Goal: Task Accomplishment & Management: Manage account settings

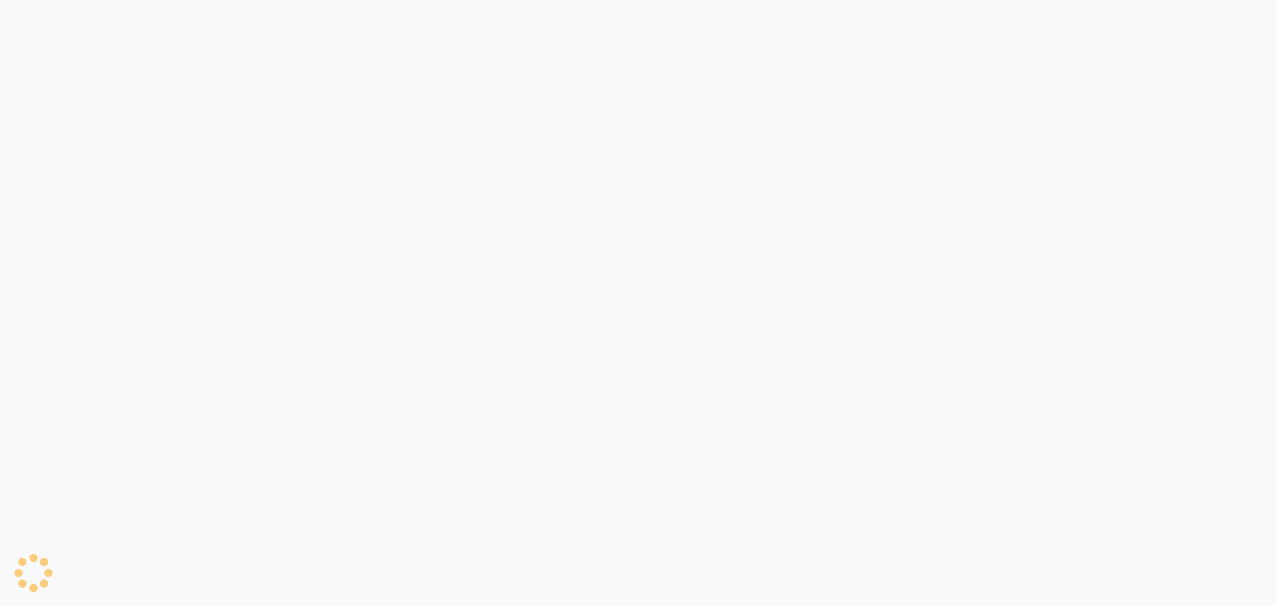
select select "100"
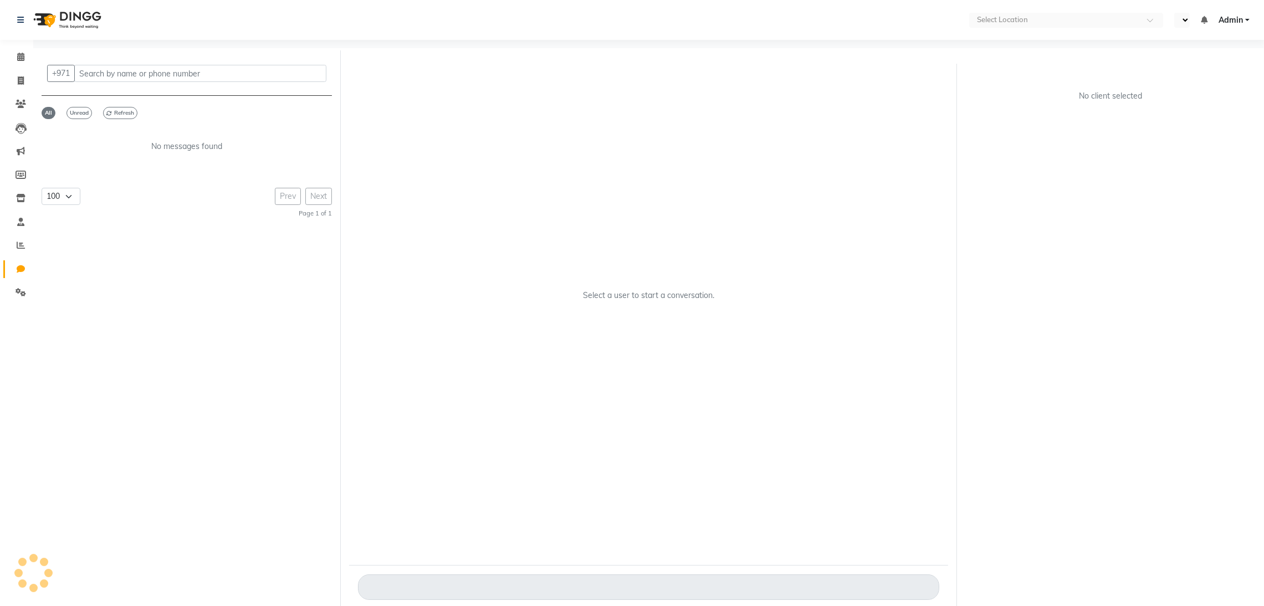
select select "en"
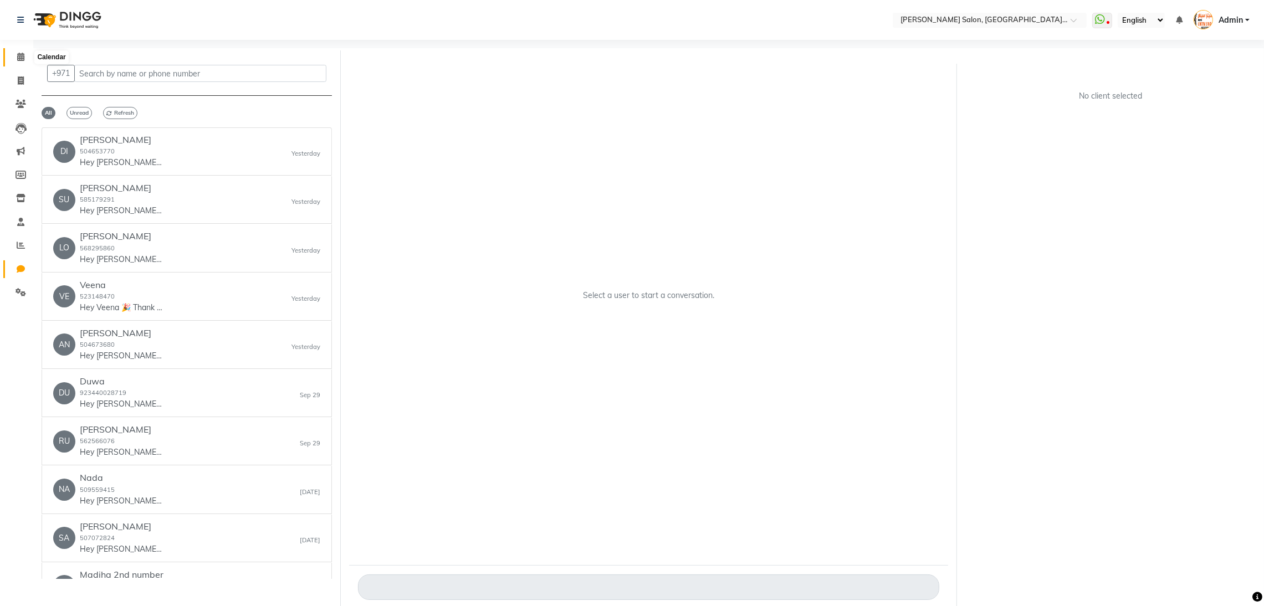
click at [16, 58] on span at bounding box center [20, 57] width 19 height 13
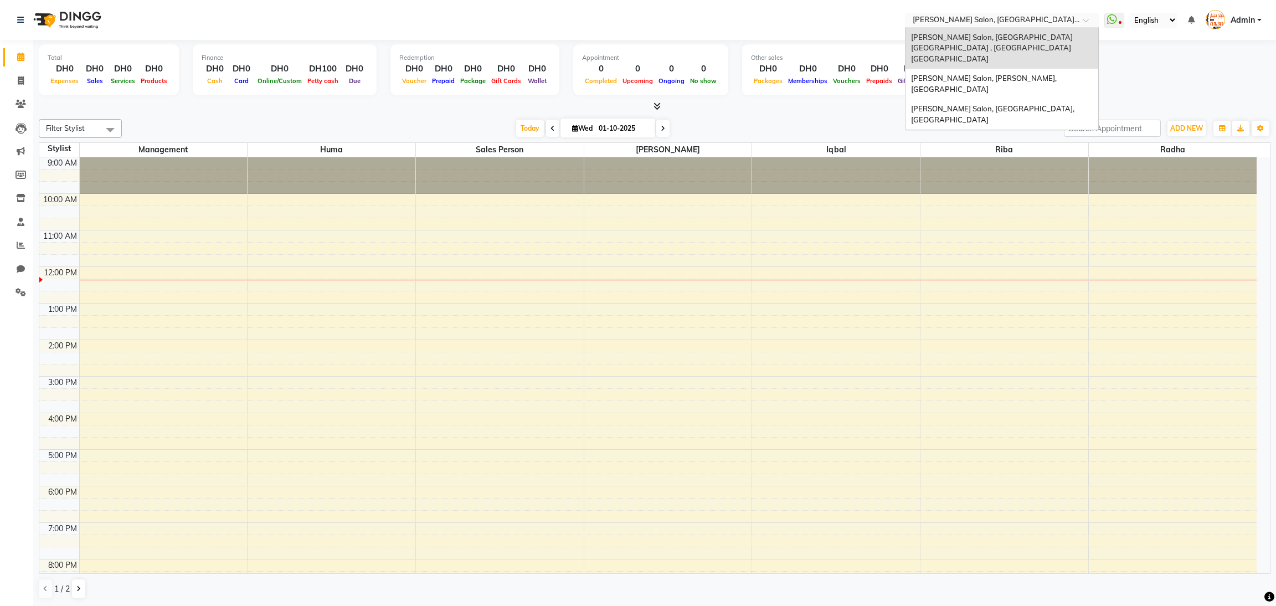
click at [1083, 18] on span at bounding box center [1090, 23] width 14 height 11
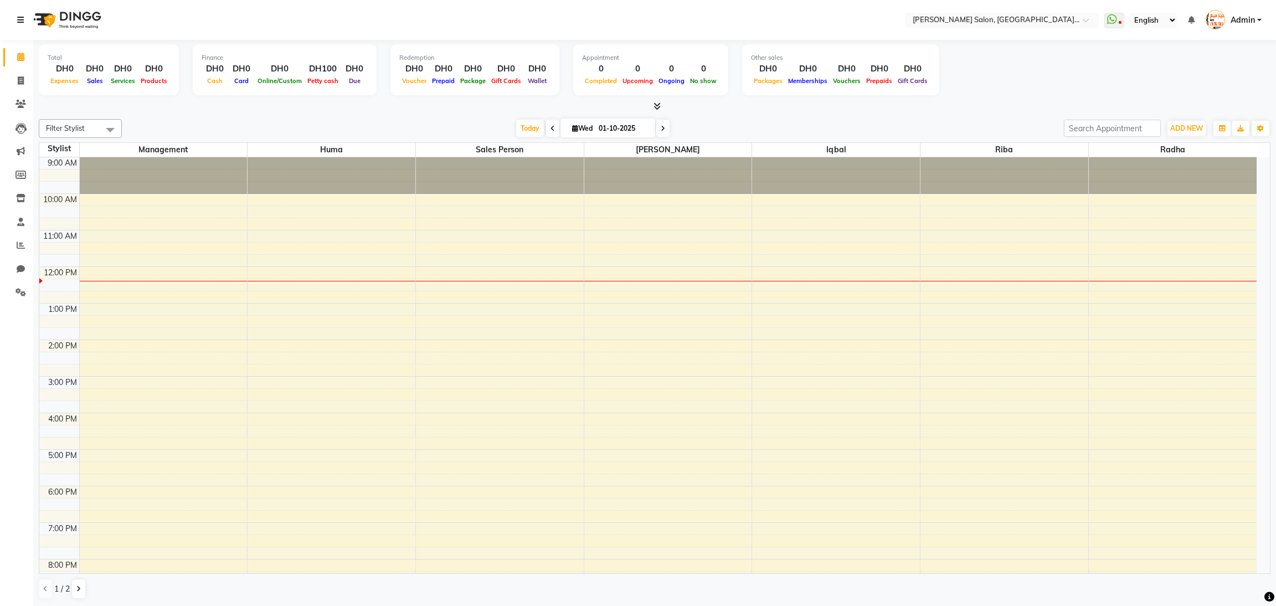
click at [19, 24] on link at bounding box center [22, 19] width 11 height 31
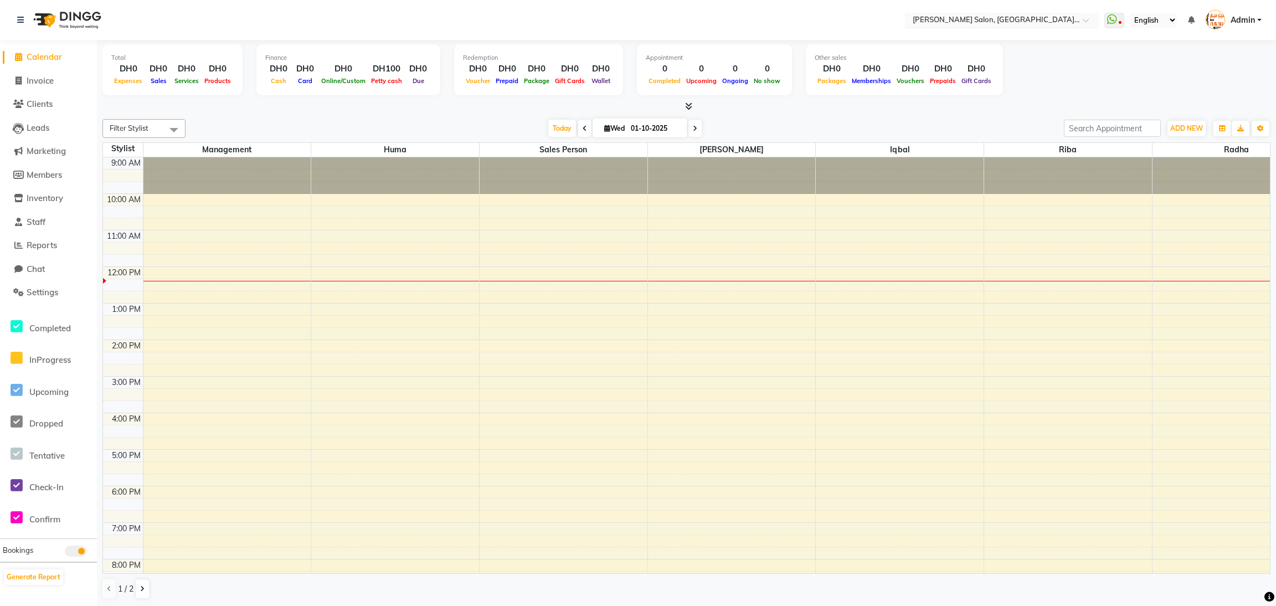
click at [1087, 19] on span at bounding box center [1090, 23] width 14 height 11
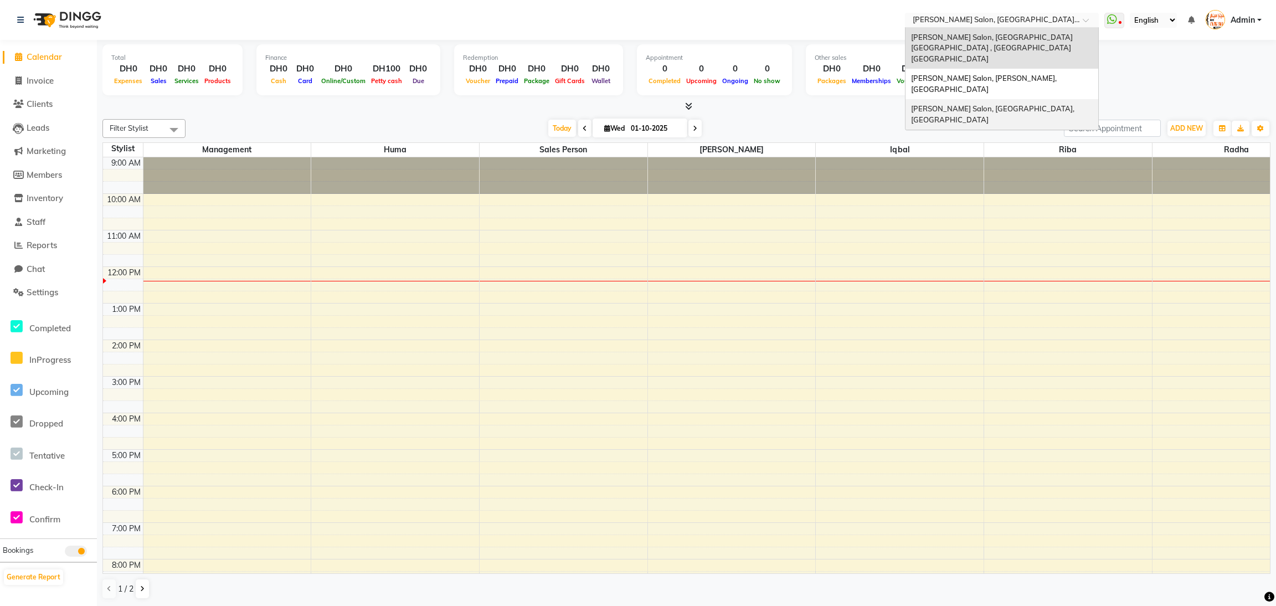
click at [1028, 104] on span "[PERSON_NAME] Salon, [GEOGRAPHIC_DATA], [GEOGRAPHIC_DATA]" at bounding box center [993, 114] width 165 height 20
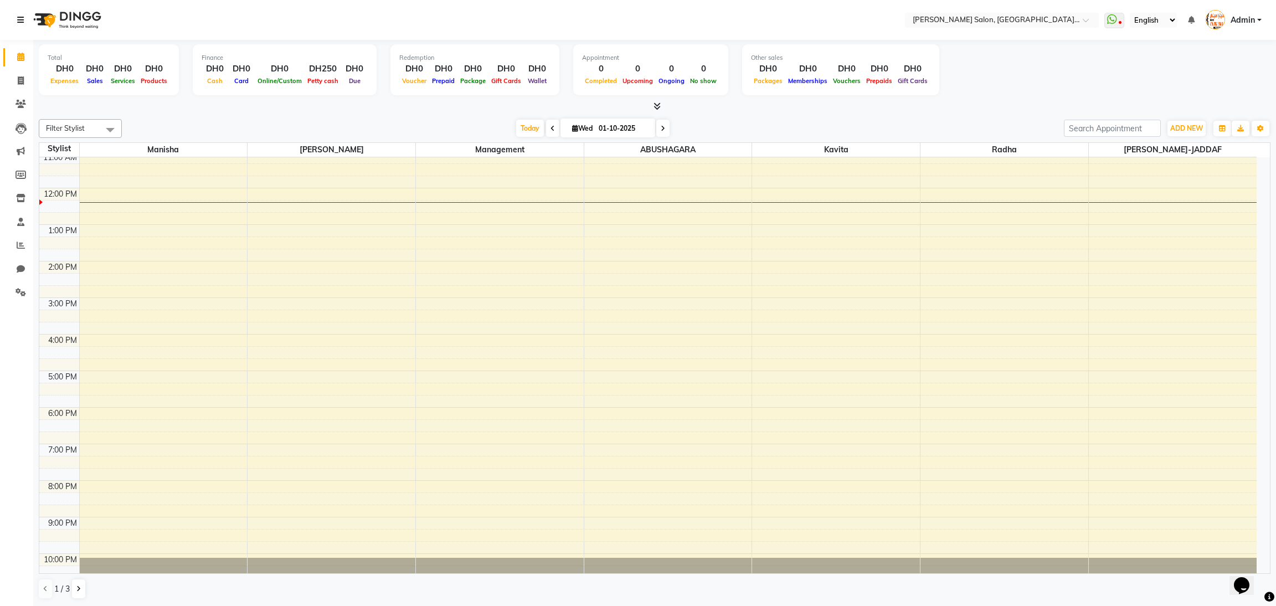
click at [18, 16] on icon at bounding box center [20, 20] width 7 height 8
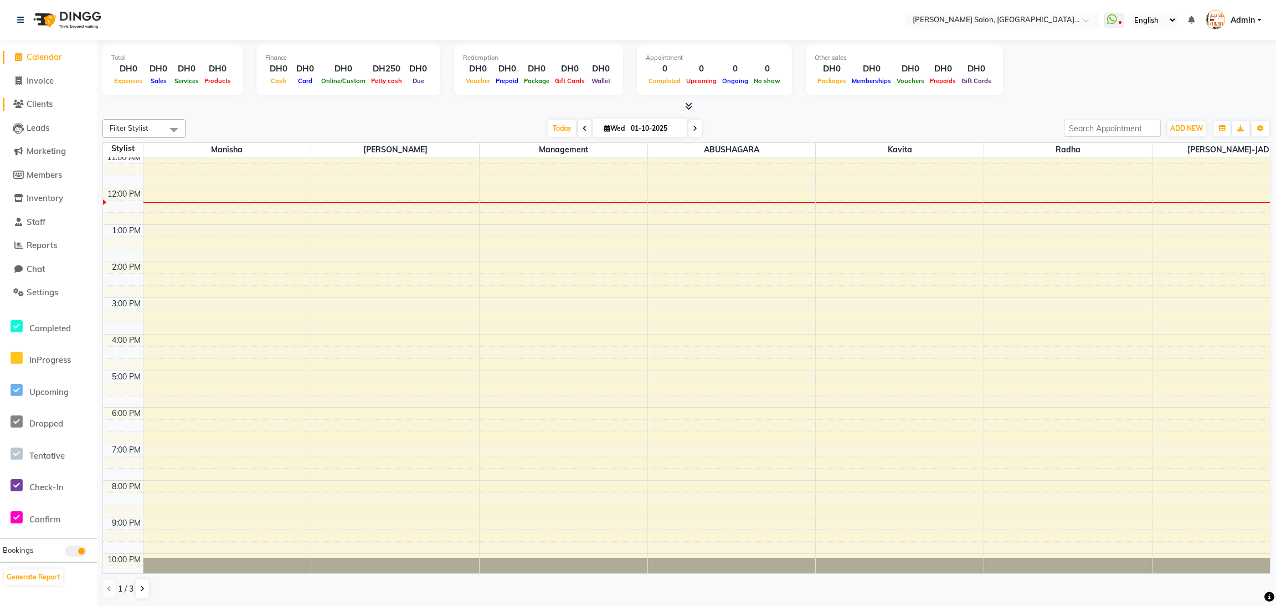
drag, startPoint x: 50, startPoint y: 106, endPoint x: 95, endPoint y: 98, distance: 45.0
click at [50, 105] on span "Clients" at bounding box center [40, 104] width 26 height 11
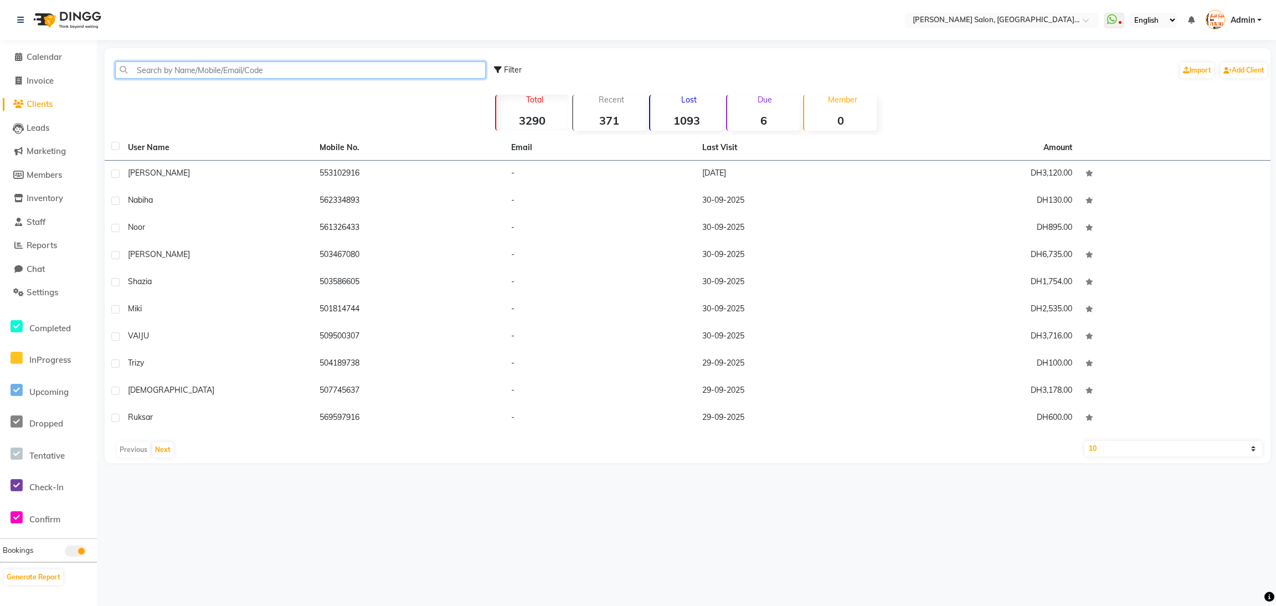
click at [222, 76] on input "text" at bounding box center [300, 69] width 371 height 17
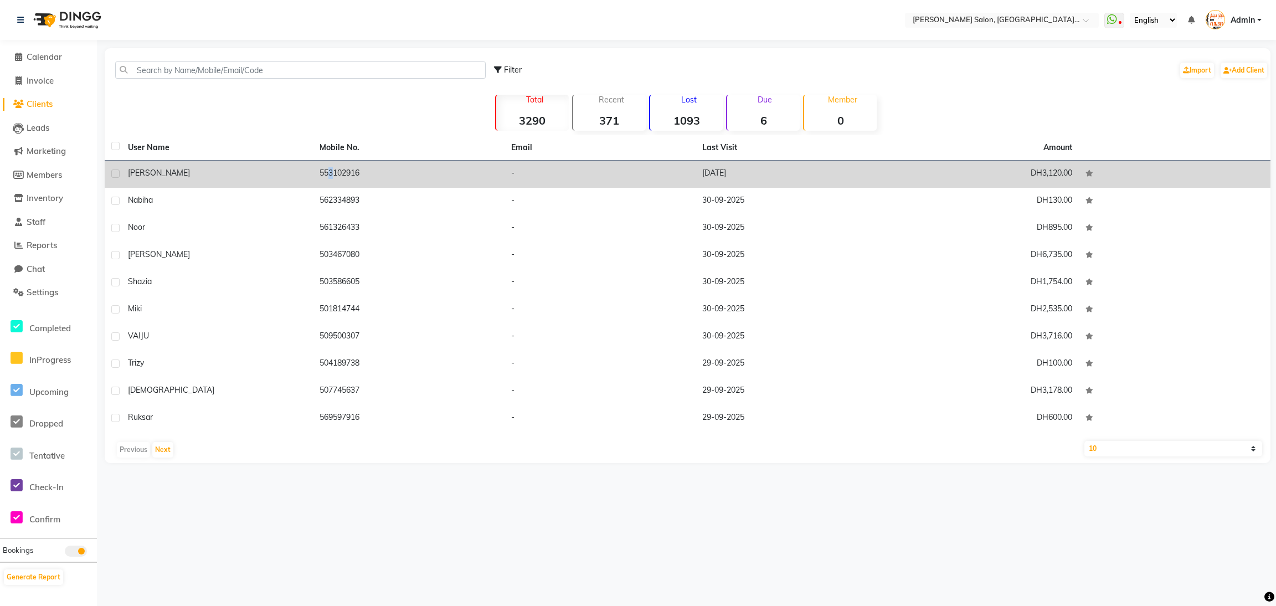
click at [323, 173] on td "553102916" at bounding box center [409, 174] width 192 height 27
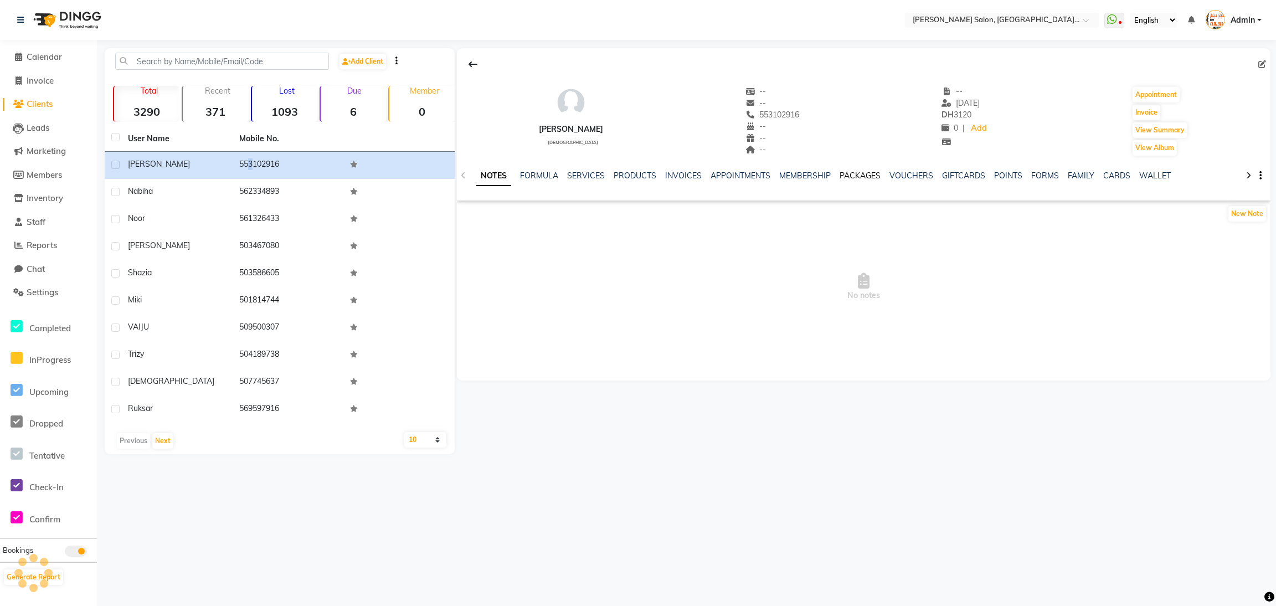
click at [856, 175] on link "PACKAGES" at bounding box center [860, 176] width 41 height 10
click at [855, 174] on link "VOUCHERS" at bounding box center [857, 176] width 44 height 10
click at [788, 179] on link "PACKAGES" at bounding box center [788, 176] width 41 height 10
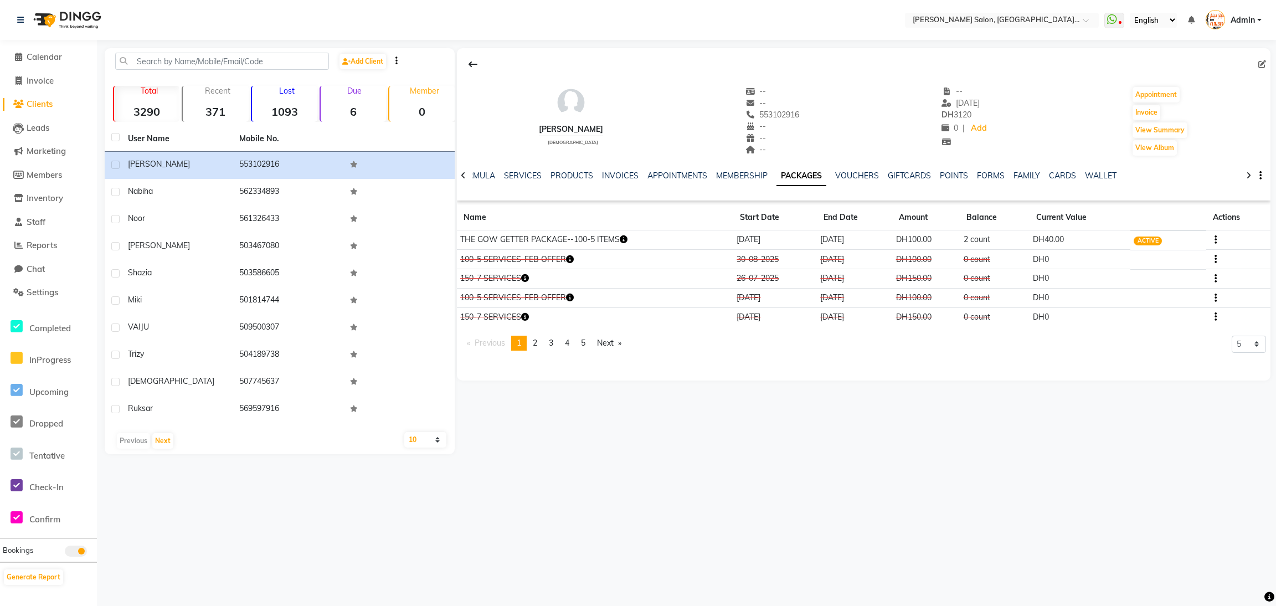
click at [49, 214] on li "Staff" at bounding box center [48, 223] width 97 height 24
click at [39, 223] on span "Staff" at bounding box center [36, 222] width 19 height 11
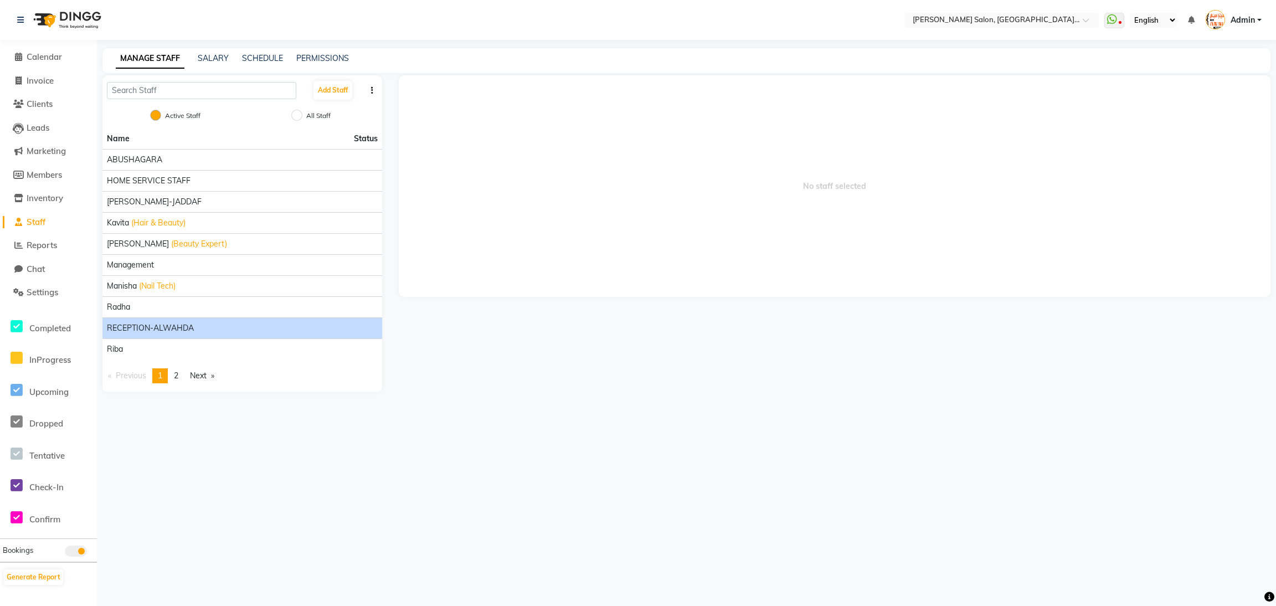
click at [154, 326] on span "RECEPTION-ALWAHDA" at bounding box center [150, 328] width 87 height 12
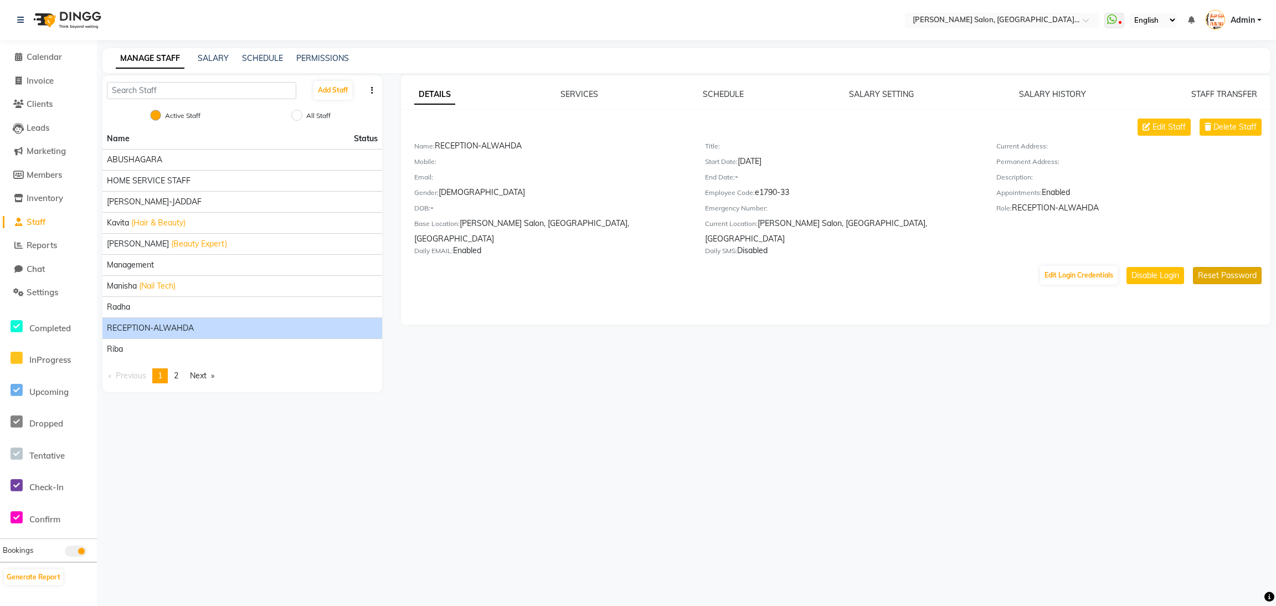
click at [1207, 267] on button "Reset Password" at bounding box center [1227, 275] width 69 height 17
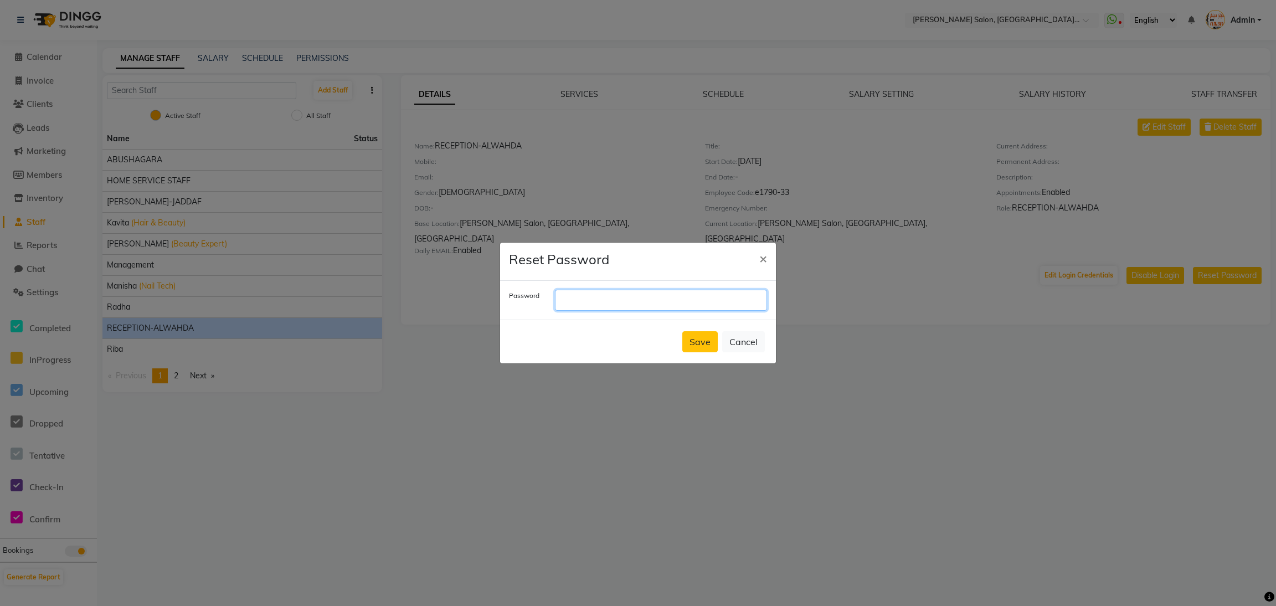
click at [590, 304] on input "text" at bounding box center [661, 300] width 212 height 21
type input "HUMPY"
click at [697, 340] on button "Save" at bounding box center [700, 341] width 35 height 21
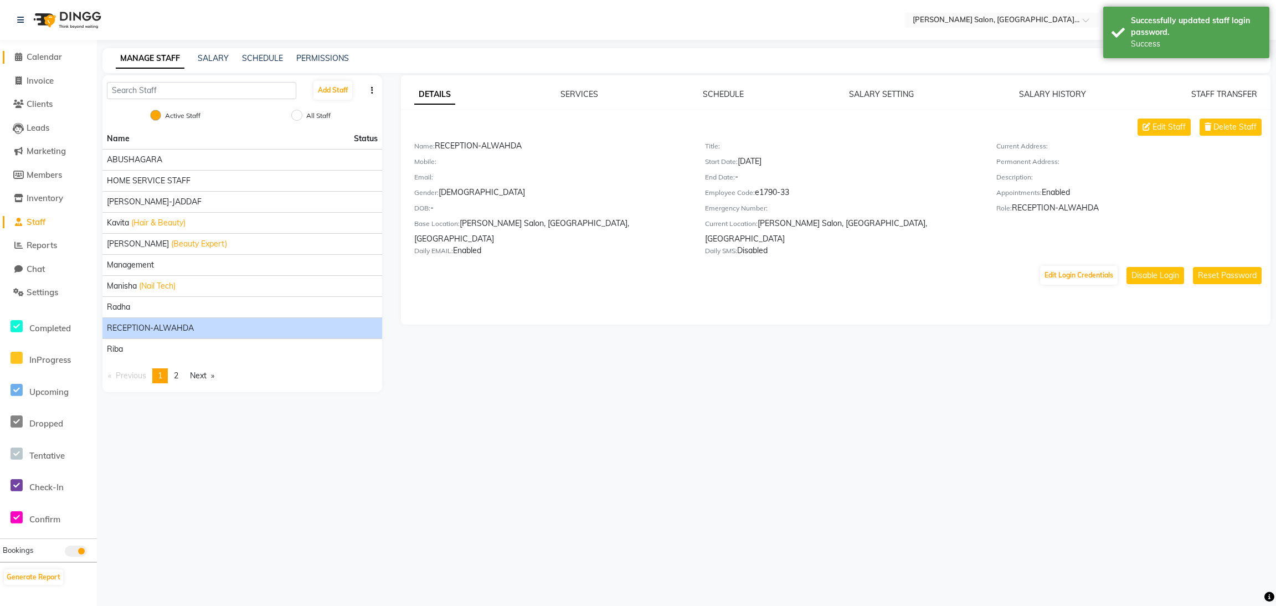
click at [14, 52] on span at bounding box center [18, 57] width 17 height 13
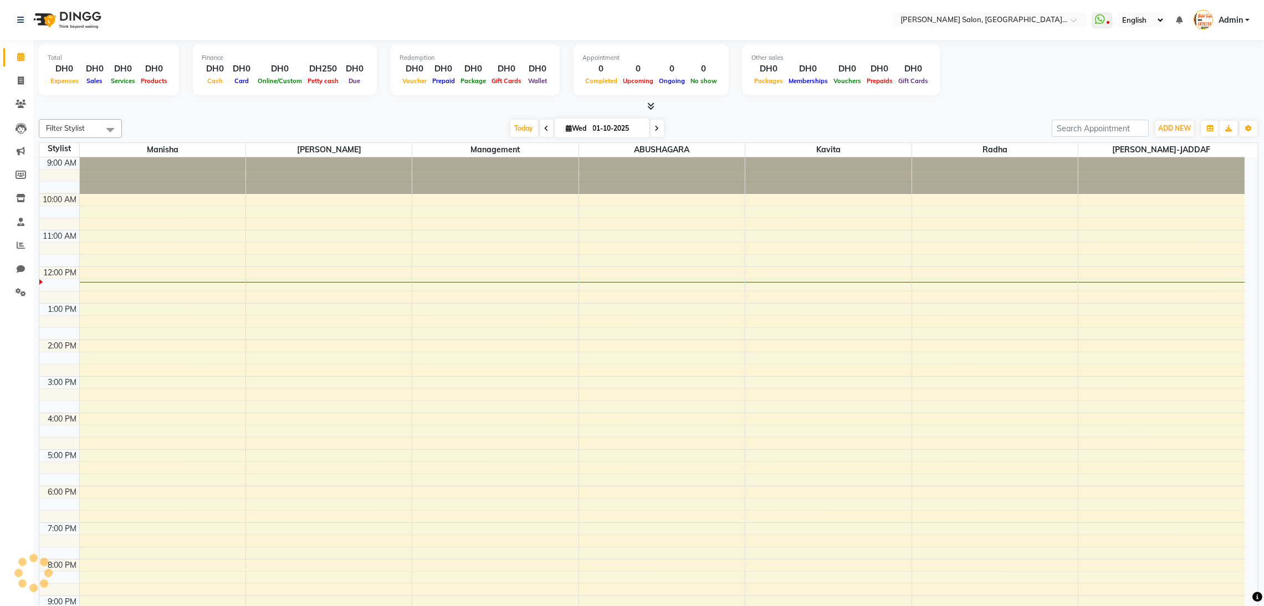
select select "en"
